Goal: Transaction & Acquisition: Purchase product/service

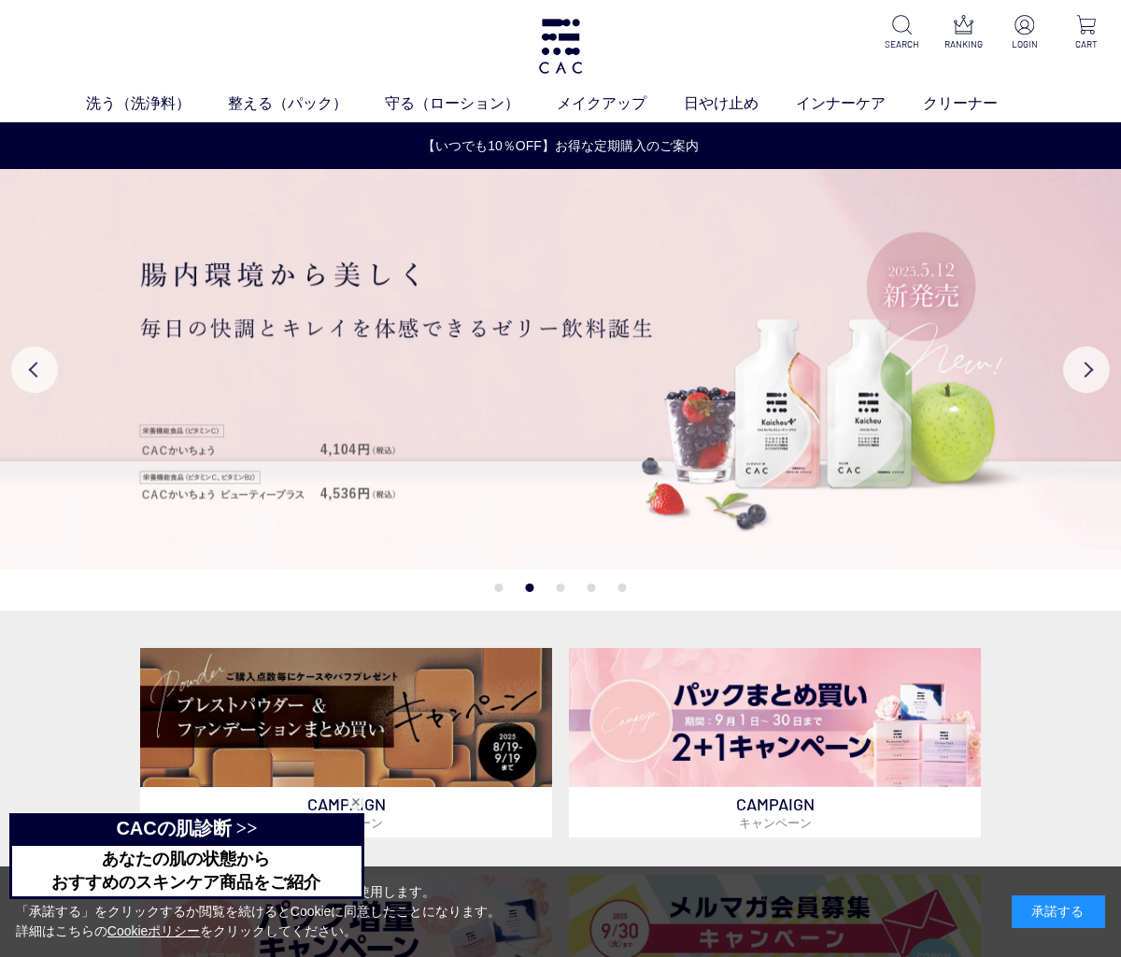
click at [613, 112] on link "メイクアップ" at bounding box center [620, 103] width 127 height 22
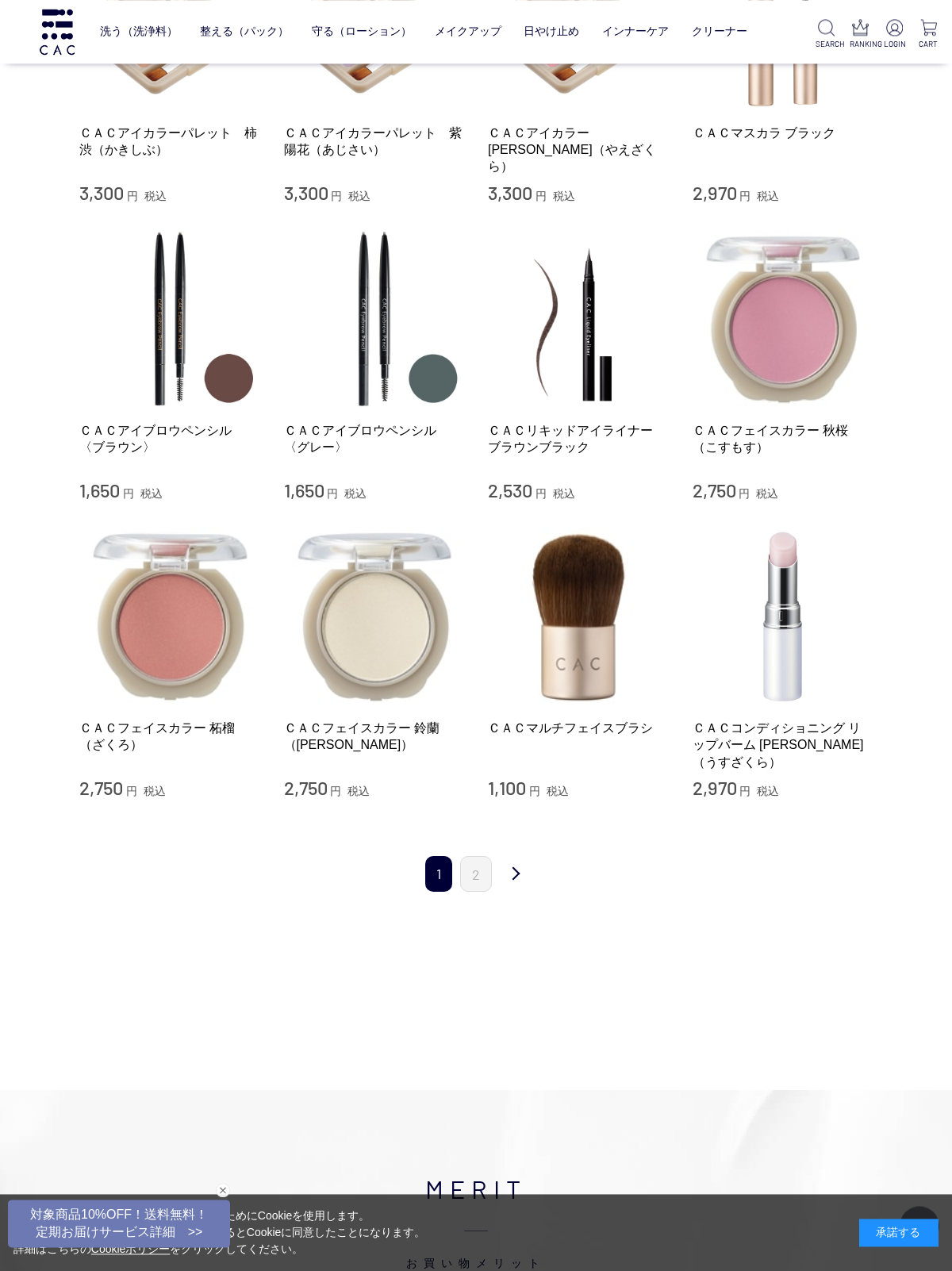
scroll to position [1398, 0]
click at [516, 812] on link "次" at bounding box center [515, 875] width 31 height 37
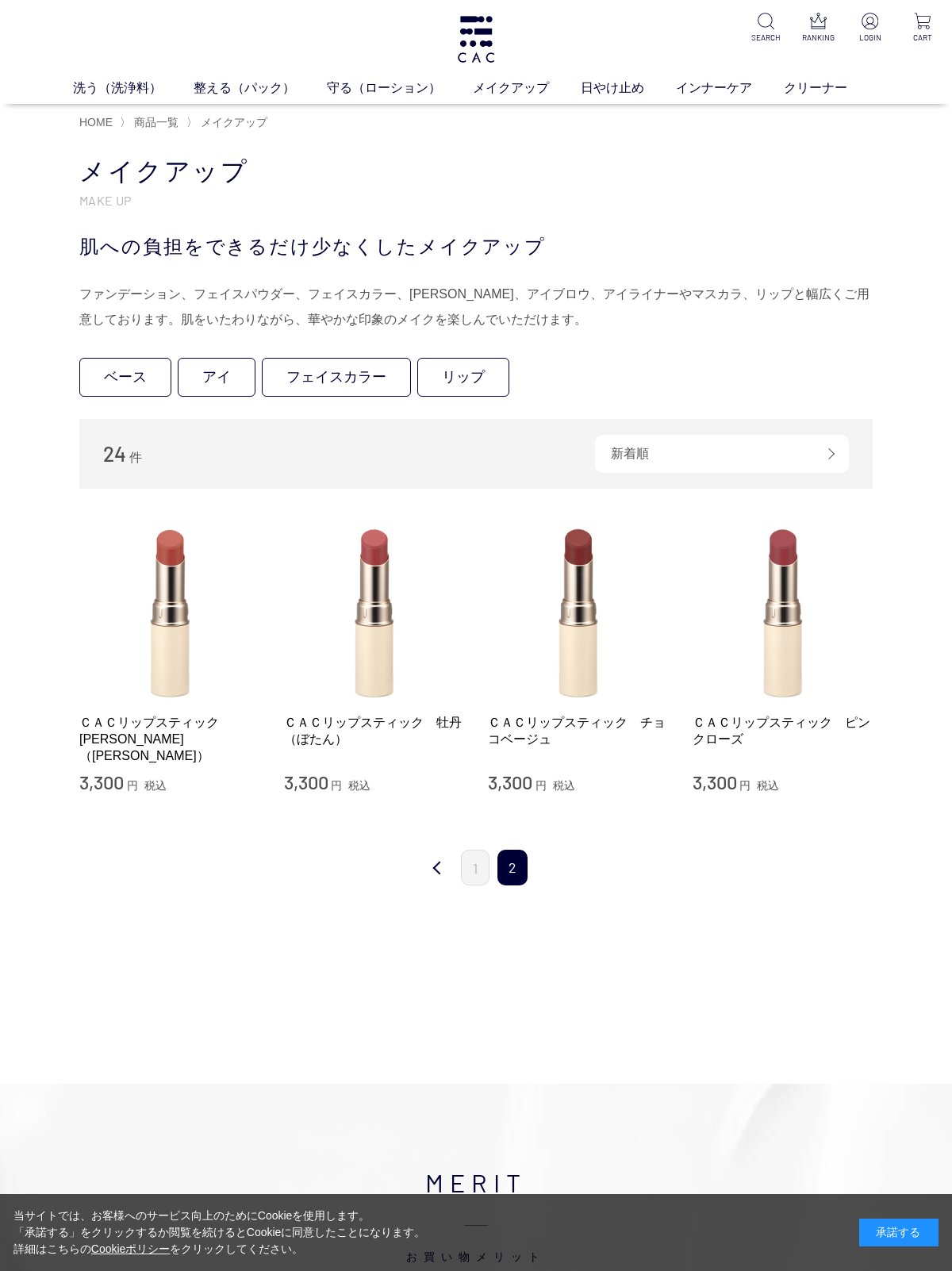
click at [439, 873] on link "前" at bounding box center [437, 868] width 31 height 37
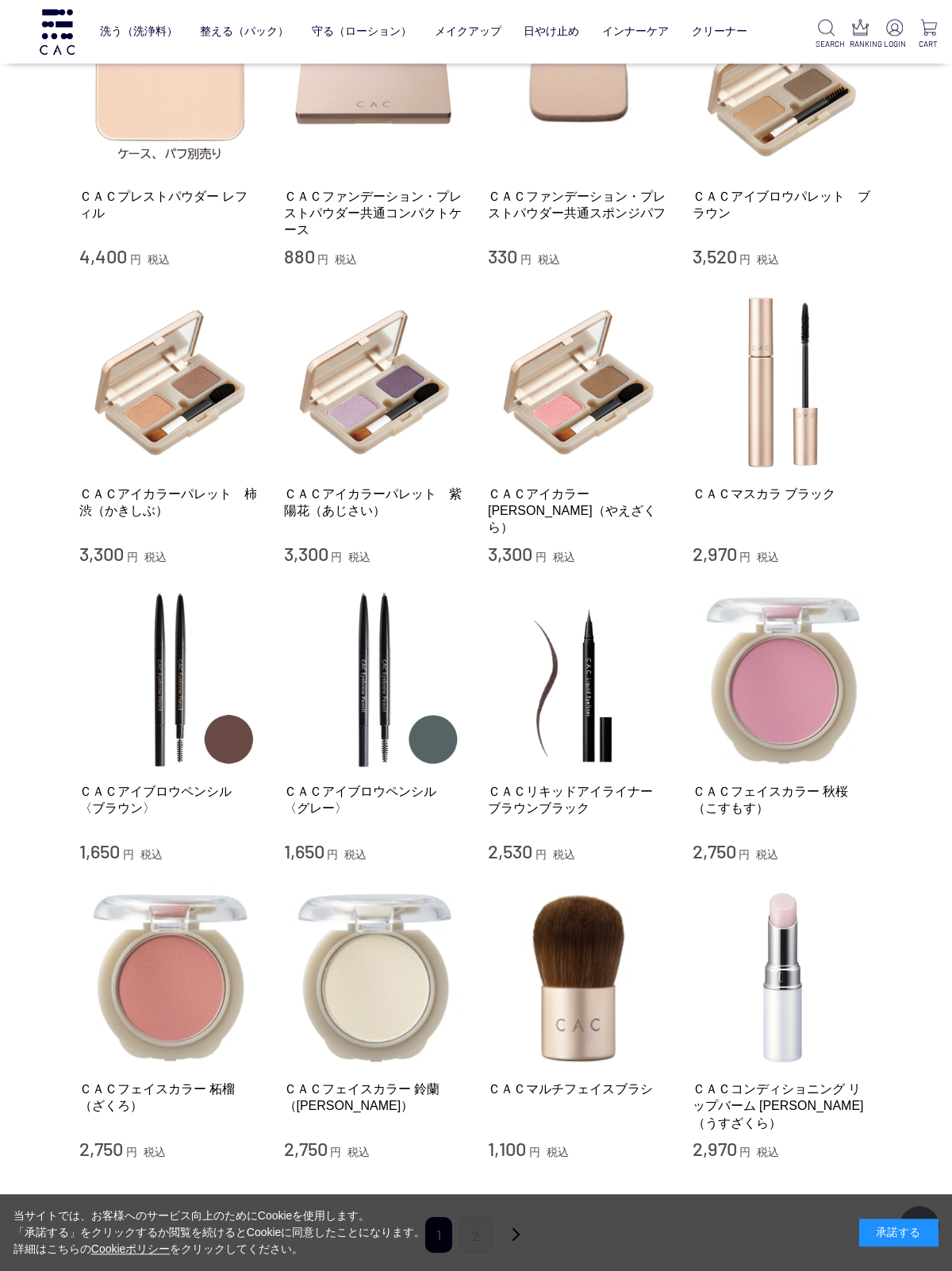
scroll to position [1037, 0]
click at [799, 659] on img at bounding box center [782, 680] width 181 height 181
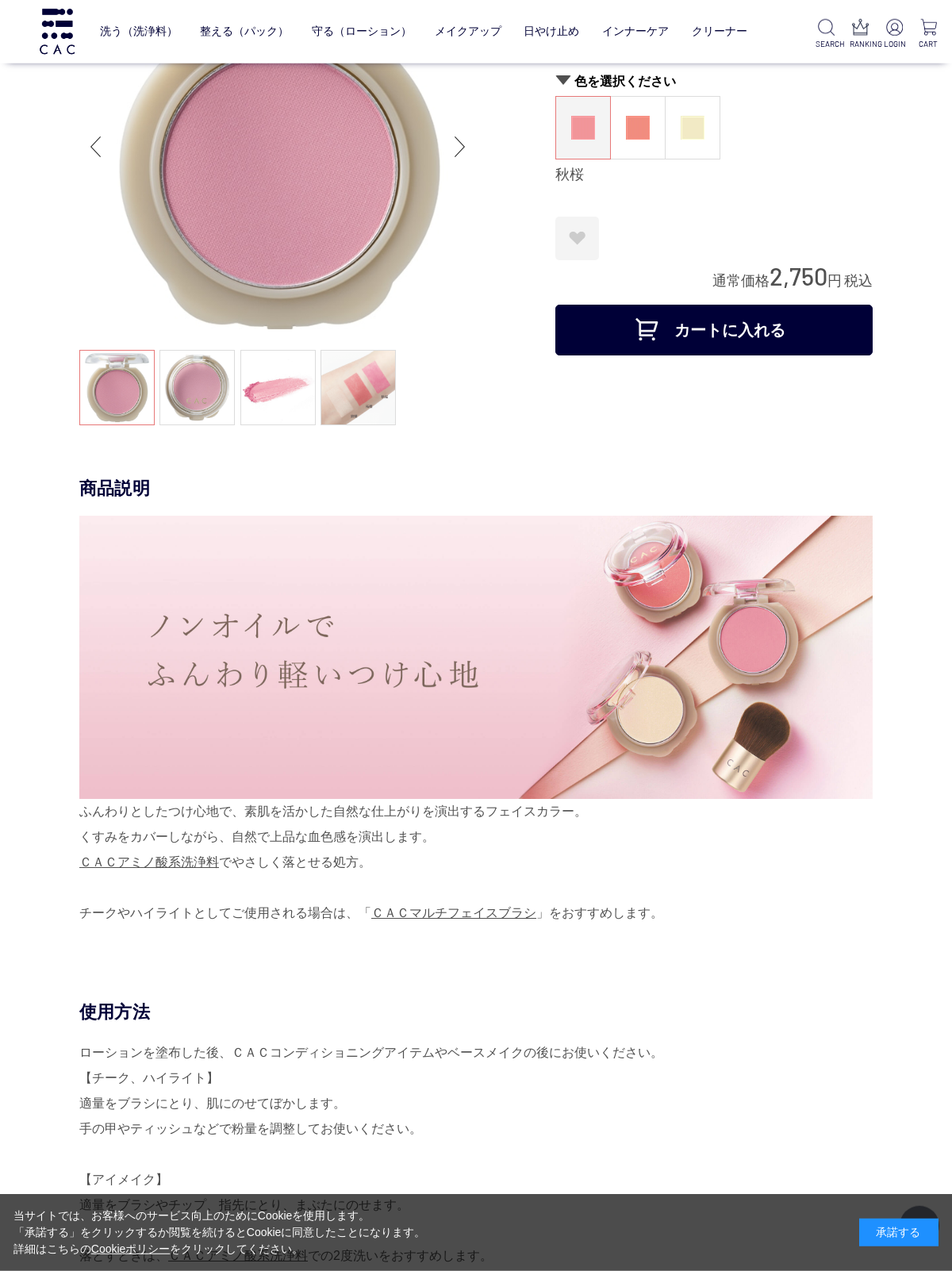
scroll to position [115, 0]
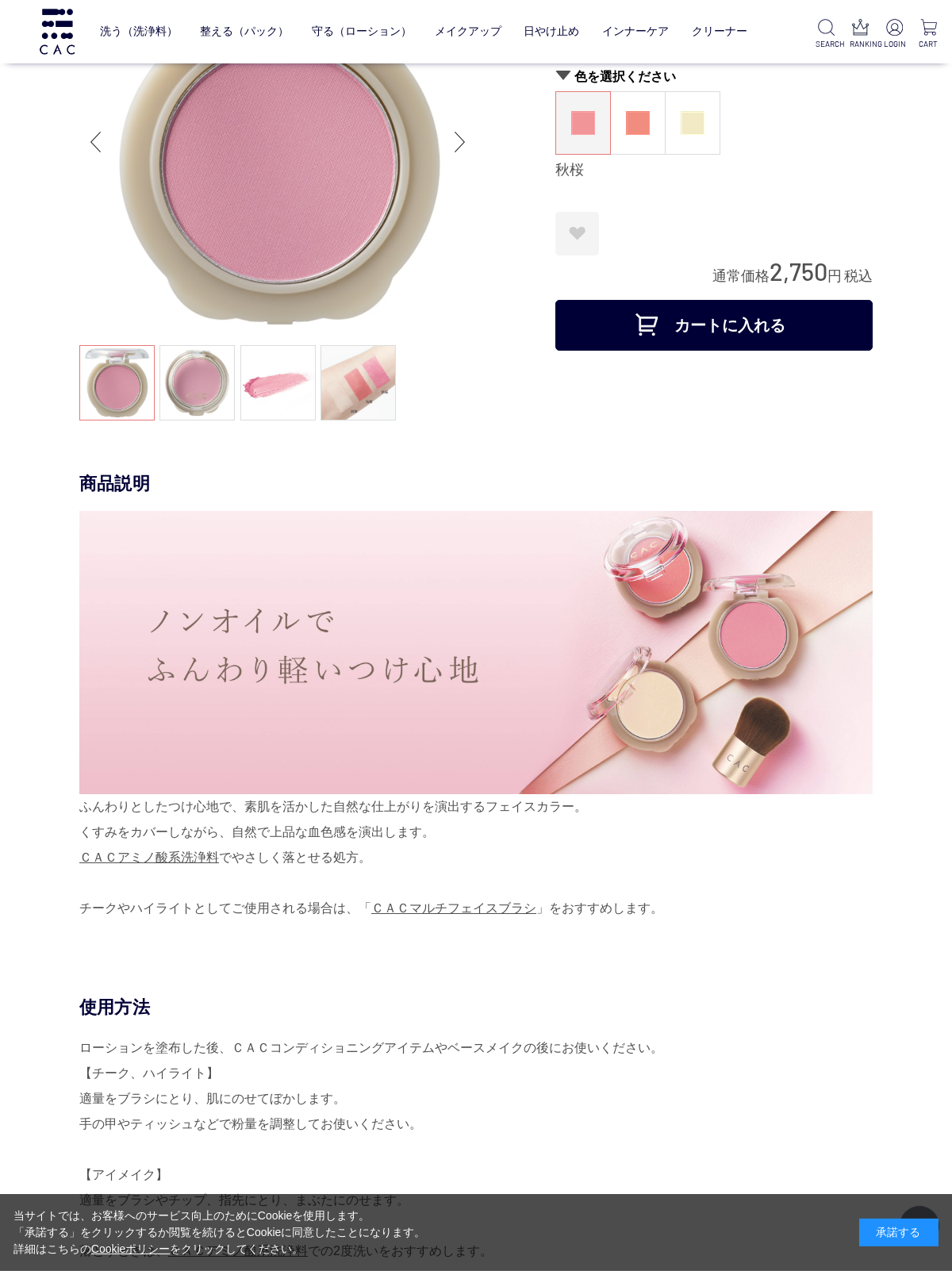
click at [208, 380] on link at bounding box center [197, 382] width 76 height 76
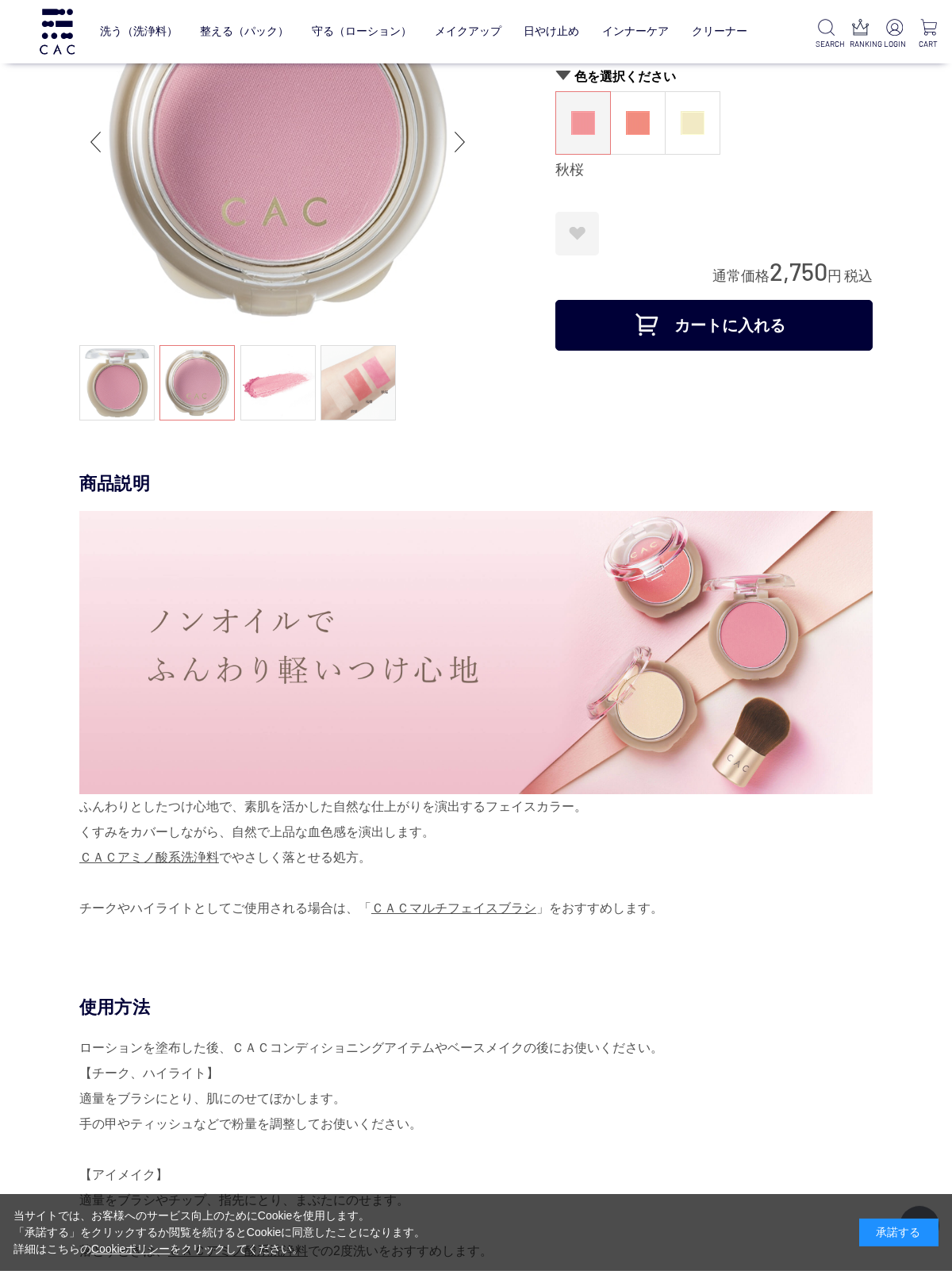
click at [333, 396] on link at bounding box center [358, 382] width 76 height 76
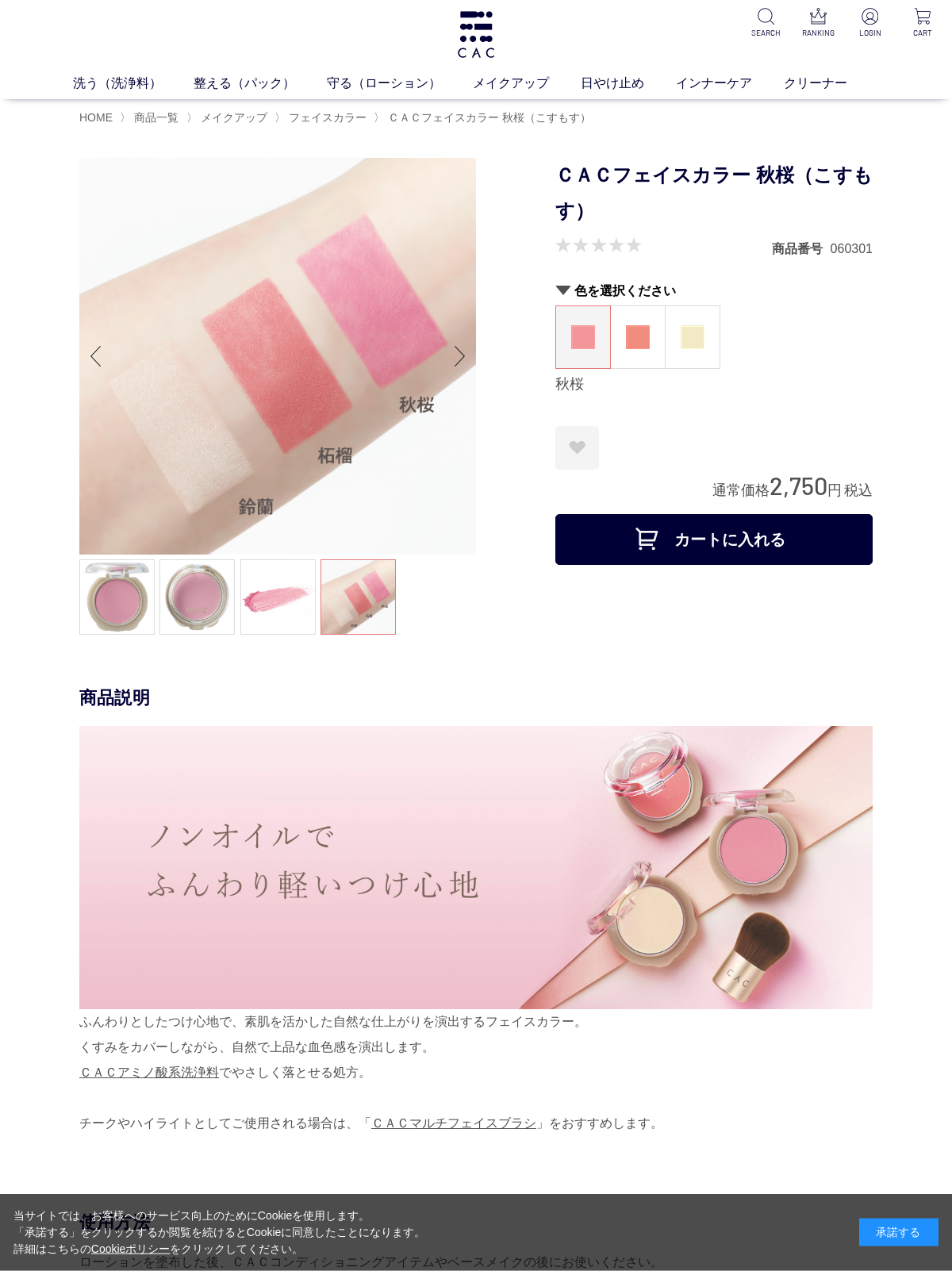
scroll to position [0, 0]
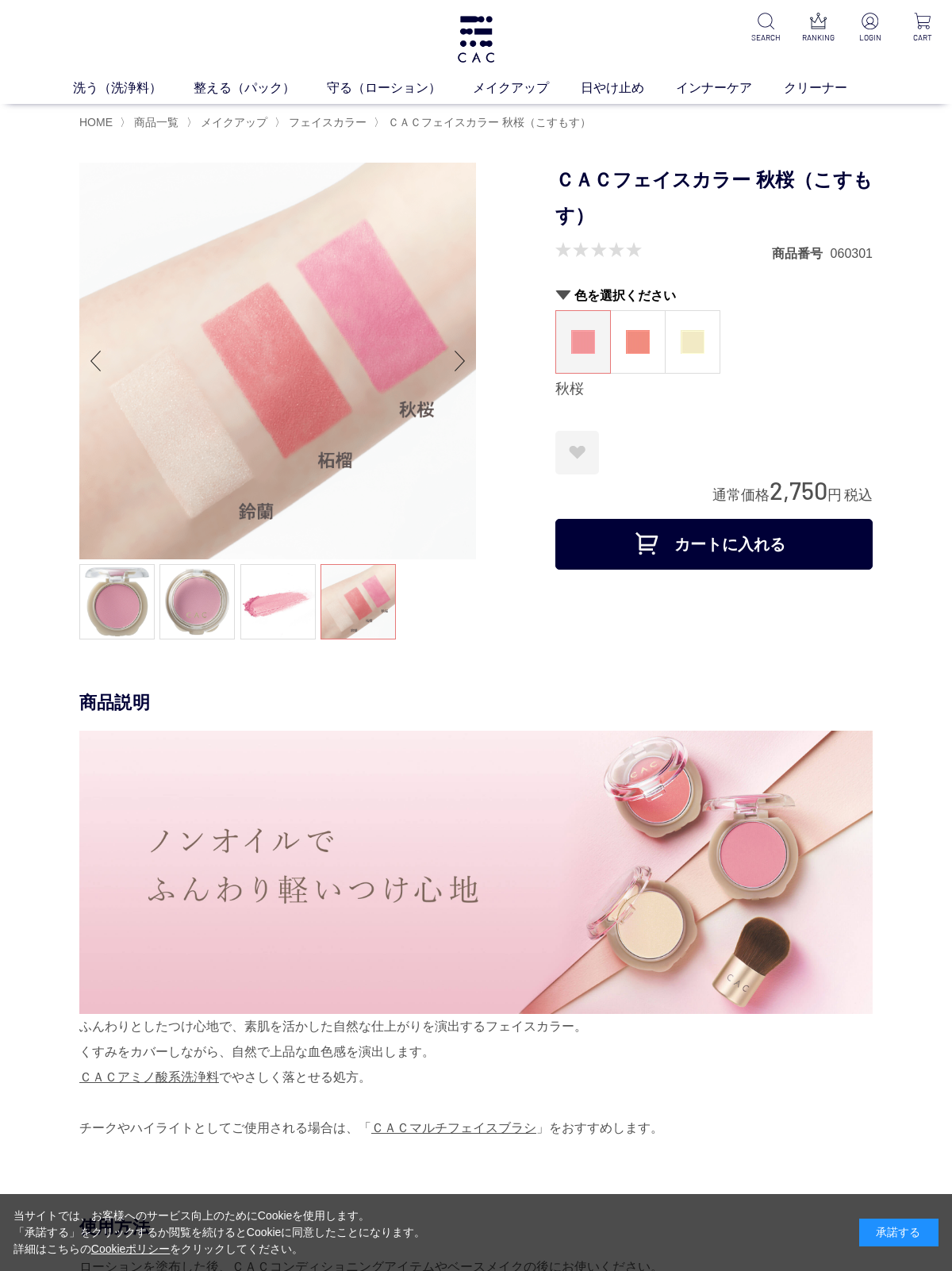
click at [633, 353] on img at bounding box center [638, 342] width 24 height 24
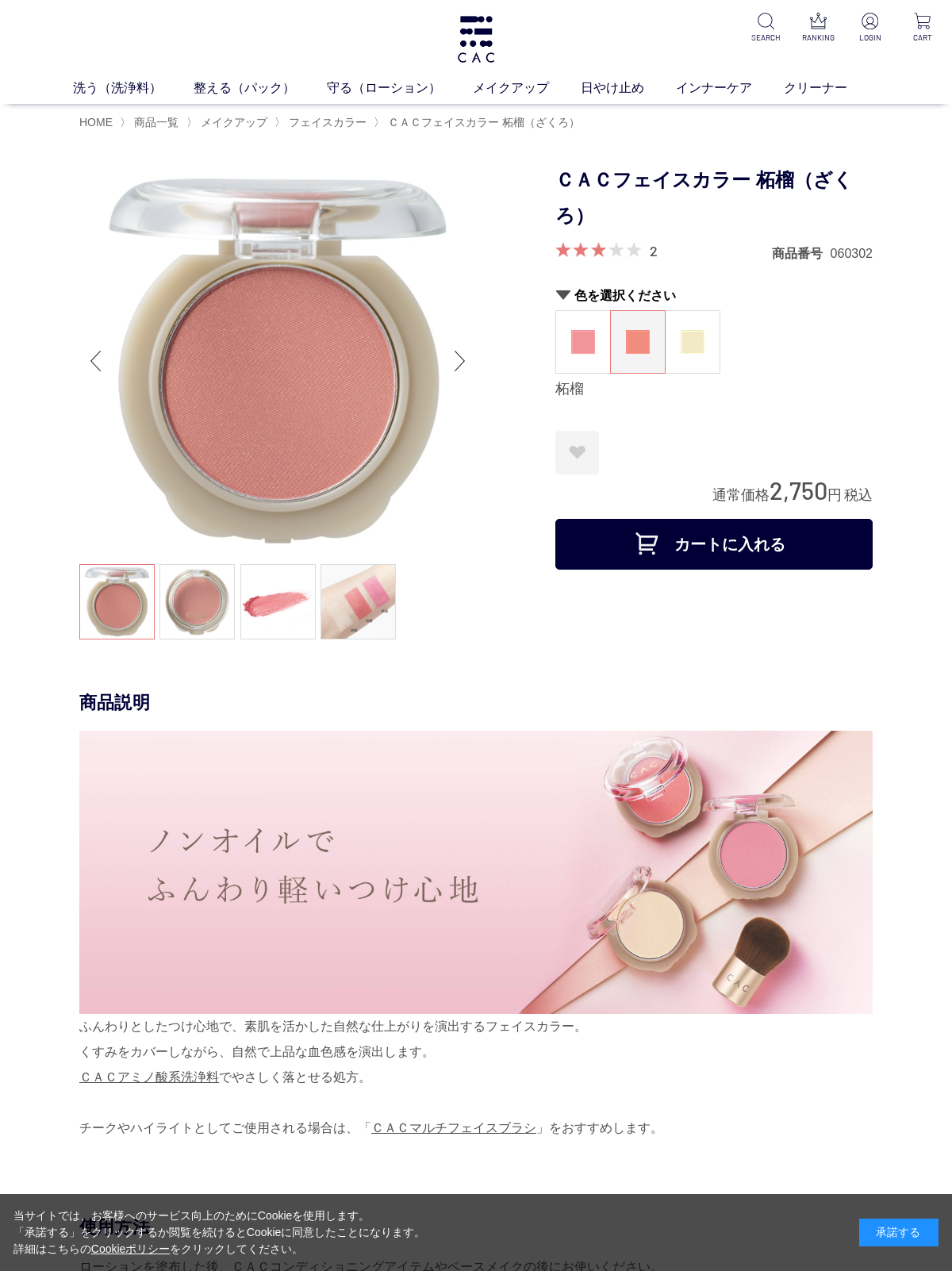
click at [341, 611] on link at bounding box center [358, 602] width 76 height 76
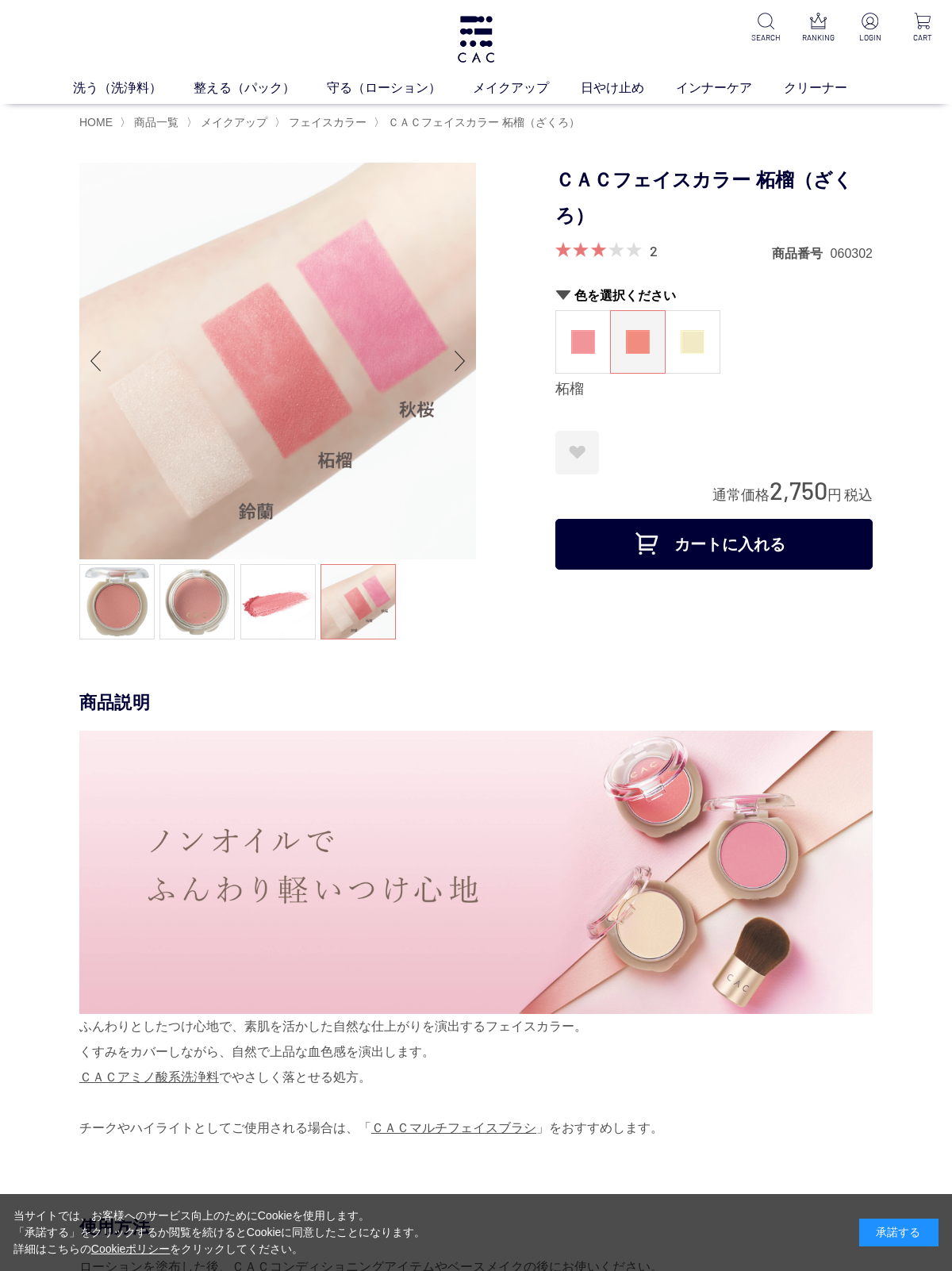
click at [79, 975] on div "商品説明 ふんわりとしたつけ心地で、素肌を活かした自然な仕上がりを演出するフェイスカラー。 くすみをカバーしながら、自然で上品な血色感を演出します。 ＣＡＣア…" at bounding box center [476, 952] width 793 height 523
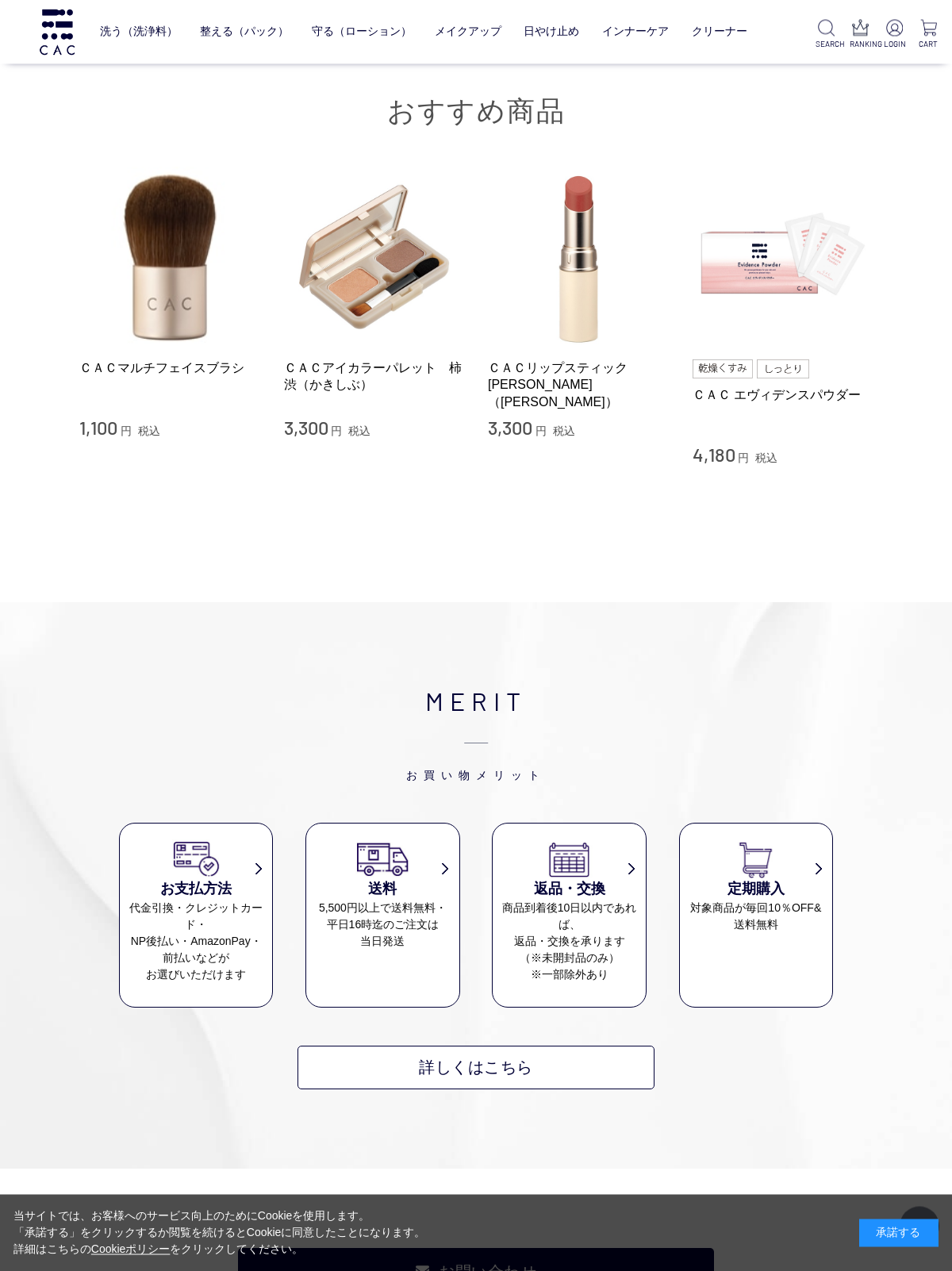
scroll to position [2657, 0]
